Goal: Transaction & Acquisition: Book appointment/travel/reservation

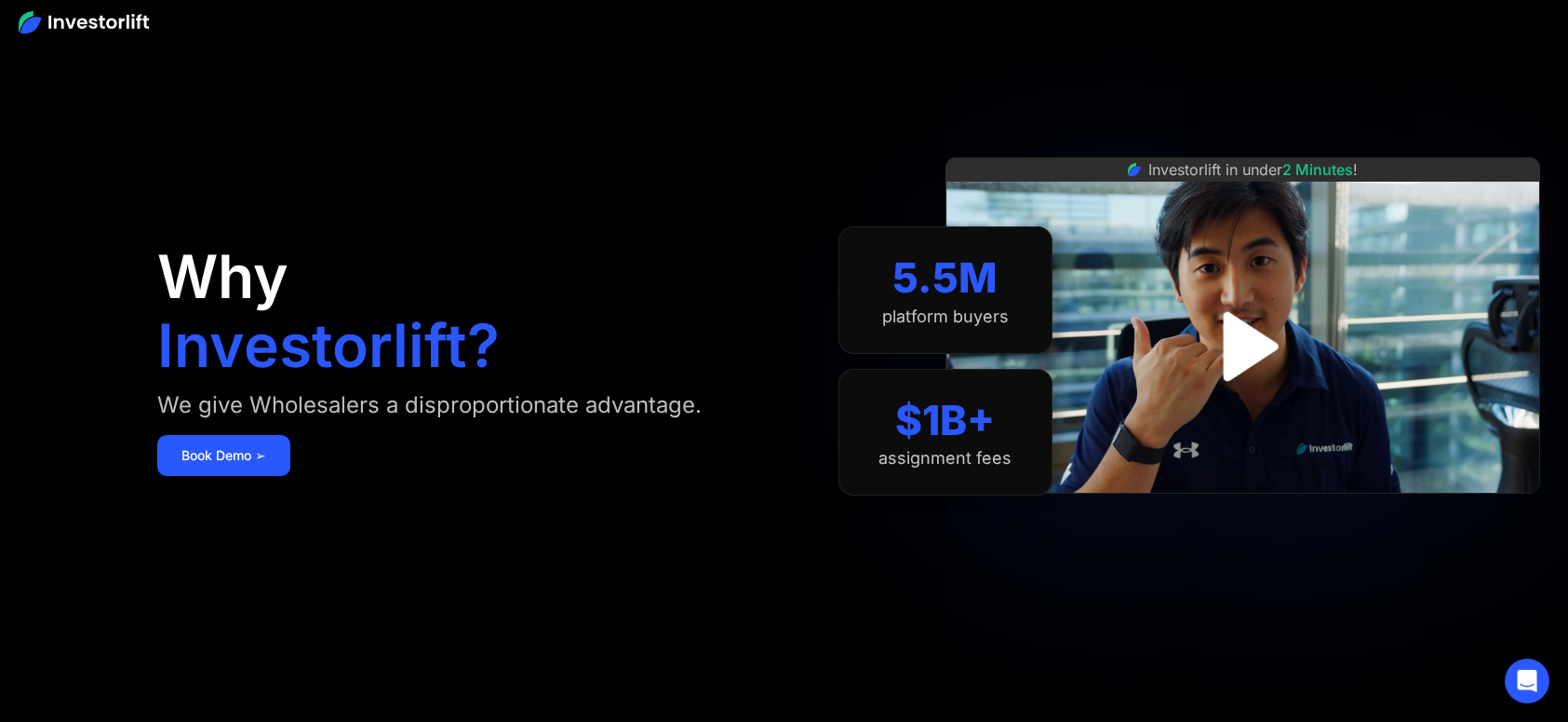
click at [1246, 337] on img "open lightbox" at bounding box center [1243, 346] width 126 height 126
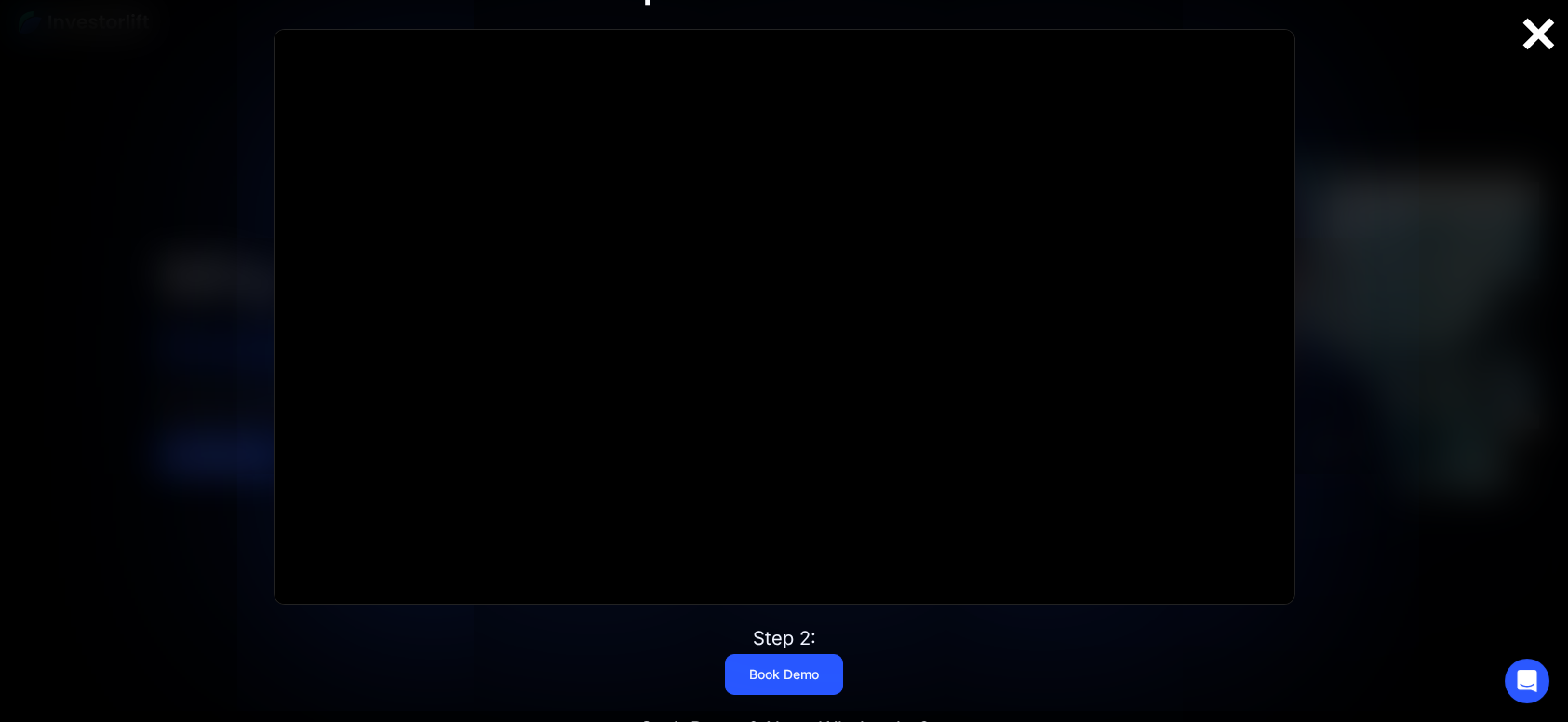
click at [1540, 26] on div at bounding box center [1539, 34] width 60 height 39
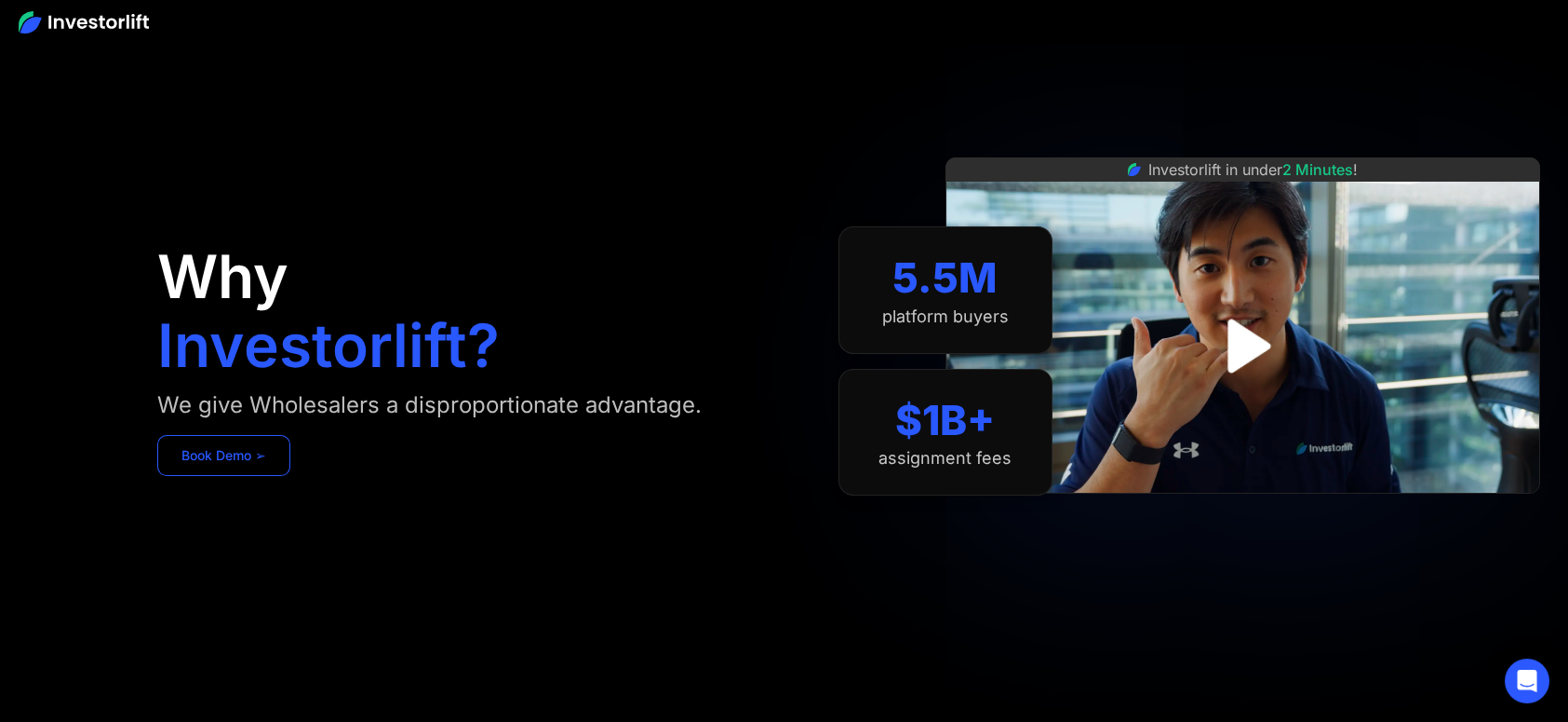
click at [218, 456] on link "Book Demo ➢" at bounding box center [224, 455] width 133 height 41
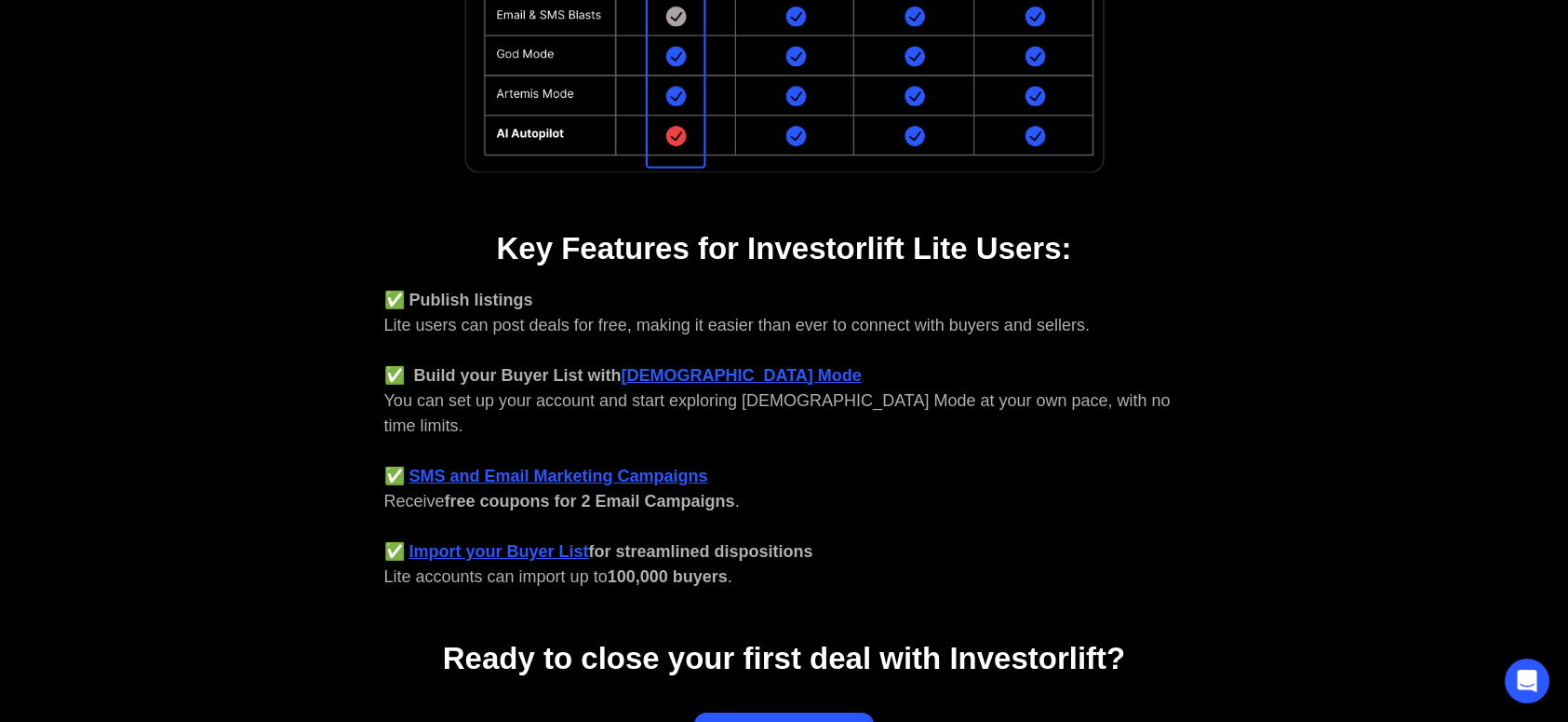
scroll to position [652, 0]
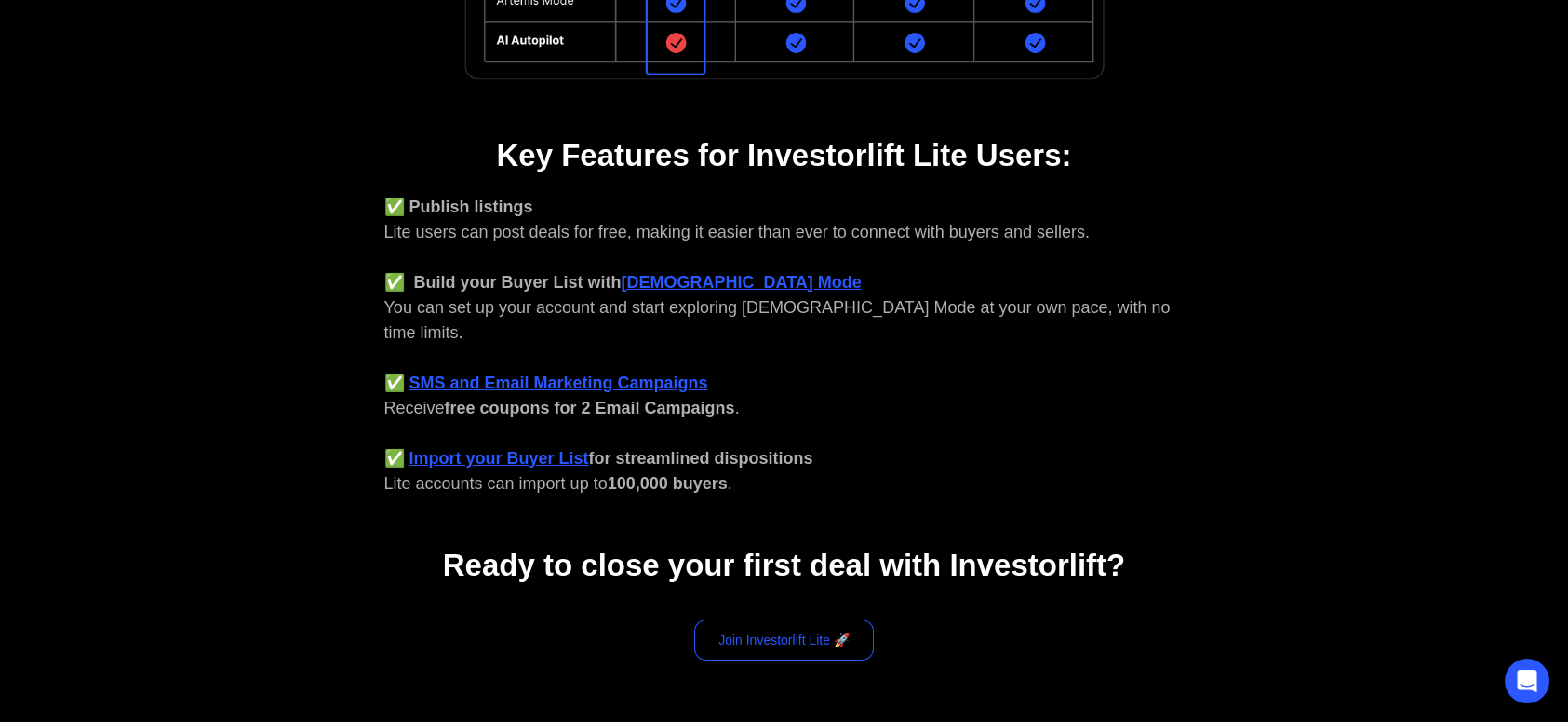
click at [773, 619] on link "Join Investorlift Lite 🚀" at bounding box center [784, 640] width 180 height 41
